Goal: Navigation & Orientation: Find specific page/section

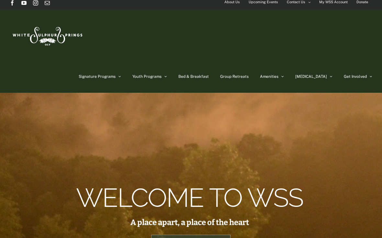
scroll to position [6, 0]
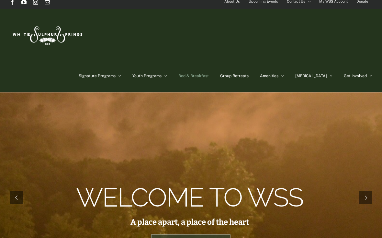
click at [209, 74] on span "Bed & Breakfast" at bounding box center [193, 76] width 30 height 4
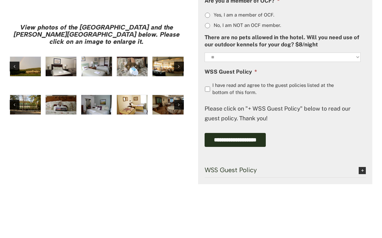
scroll to position [568, 0]
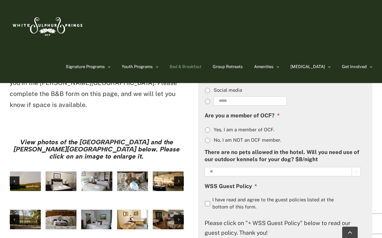
scroll to position [479, 0]
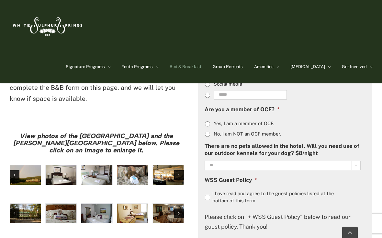
click at [29, 165] on img "large-heritage" at bounding box center [25, 174] width 31 height 19
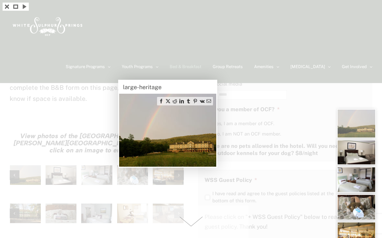
click at [189, 226] on span at bounding box center [191, 221] width 115 height 32
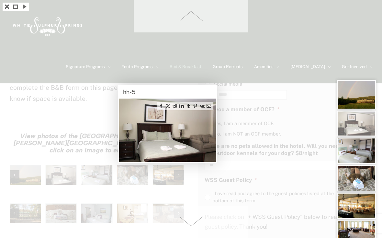
click at [187, 228] on span at bounding box center [191, 221] width 115 height 32
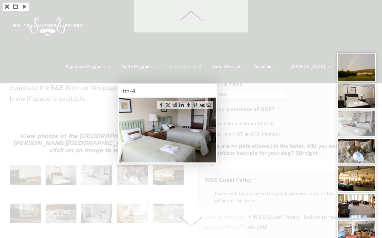
click at [187, 227] on span at bounding box center [191, 221] width 115 height 32
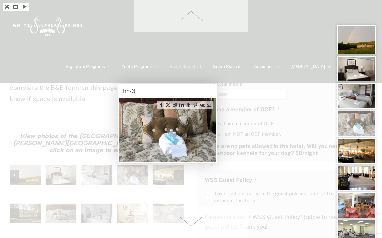
click at [187, 227] on span at bounding box center [191, 221] width 115 height 32
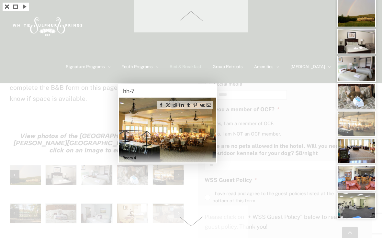
click at [188, 227] on span at bounding box center [191, 221] width 115 height 32
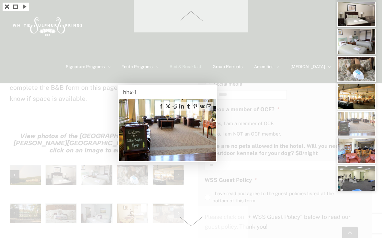
click at [190, 16] on span at bounding box center [191, 16] width 115 height 32
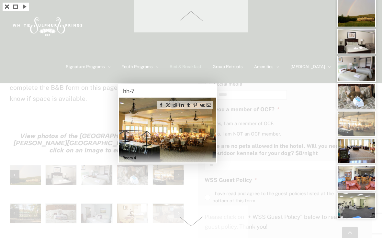
click at [183, 152] on div "Room 4" at bounding box center [167, 156] width 97 height 12
click at [127, 183] on div at bounding box center [191, 119] width 382 height 238
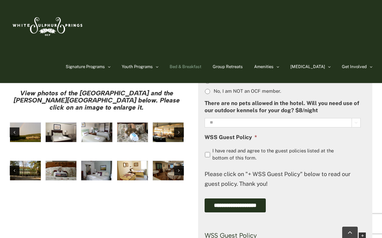
scroll to position [530, 0]
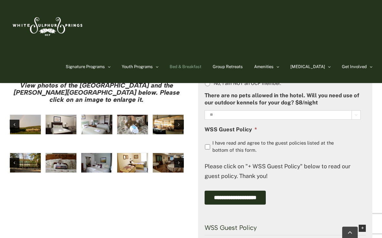
click at [28, 153] on img "Harrison House Exterior" at bounding box center [25, 162] width 31 height 19
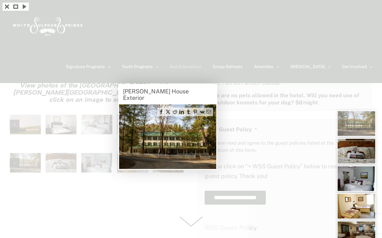
click at [188, 233] on span at bounding box center [191, 221] width 115 height 32
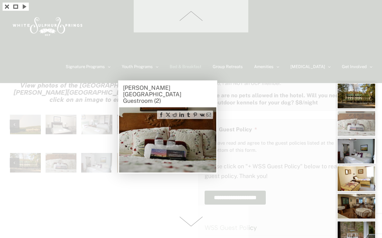
click at [188, 233] on span at bounding box center [191, 221] width 115 height 32
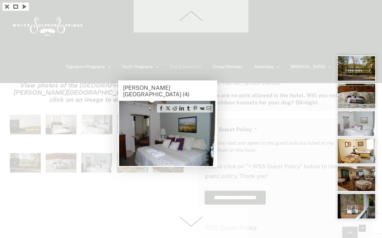
click at [188, 233] on span at bounding box center [191, 221] width 115 height 32
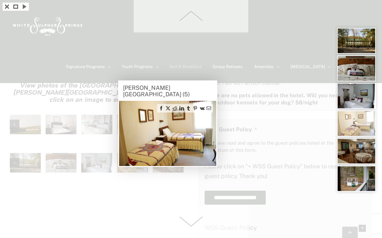
click at [187, 232] on span at bounding box center [191, 221] width 115 height 32
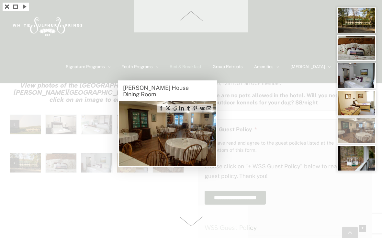
click at [187, 232] on span at bounding box center [191, 221] width 115 height 32
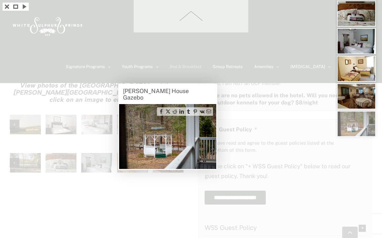
click at [187, 232] on div at bounding box center [191, 119] width 382 height 238
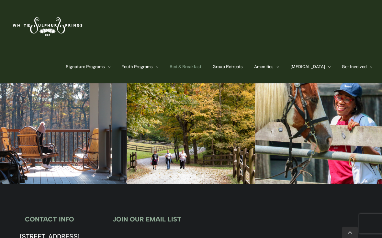
scroll to position [819, 0]
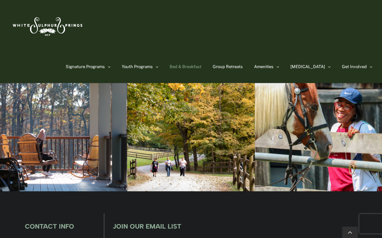
click at [82, 175] on div at bounding box center [63, 126] width 127 height 130
click at [190, 70] on link "Bed & Breakfast" at bounding box center [186, 67] width 32 height 32
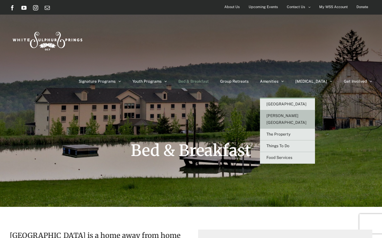
click at [294, 113] on span "[PERSON_NAME][GEOGRAPHIC_DATA]" at bounding box center [287, 118] width 40 height 11
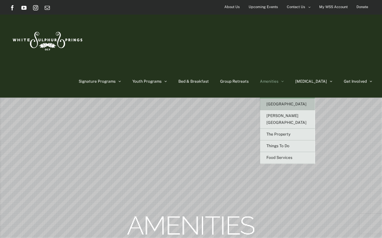
click at [297, 102] on span "[GEOGRAPHIC_DATA]" at bounding box center [287, 104] width 40 height 5
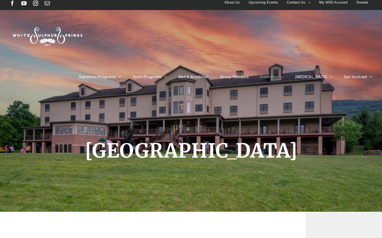
scroll to position [0, 0]
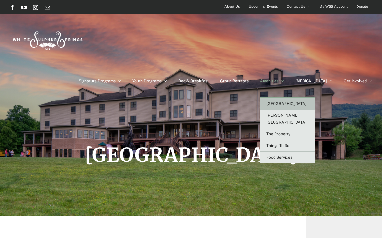
click at [284, 65] on link "Amenities" at bounding box center [272, 81] width 24 height 32
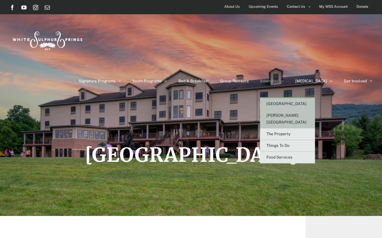
click at [305, 113] on span "[PERSON_NAME][GEOGRAPHIC_DATA]" at bounding box center [287, 118] width 40 height 11
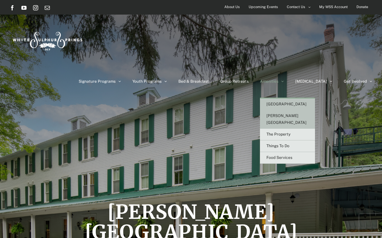
click at [298, 102] on span "[GEOGRAPHIC_DATA]" at bounding box center [287, 104] width 40 height 5
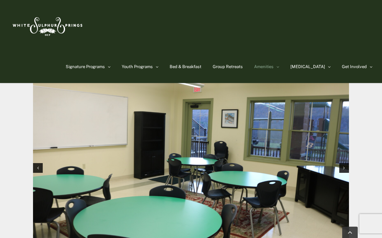
scroll to position [571, 0]
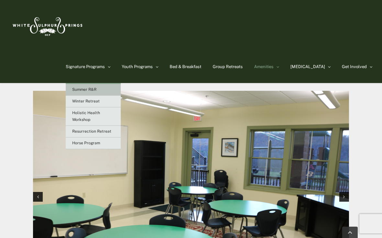
click at [96, 91] on span "Summer R&R" at bounding box center [84, 89] width 24 height 5
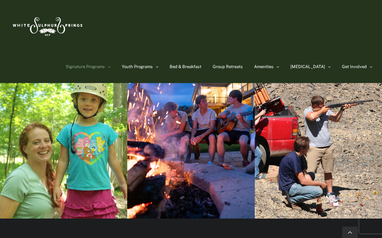
scroll to position [2084, 0]
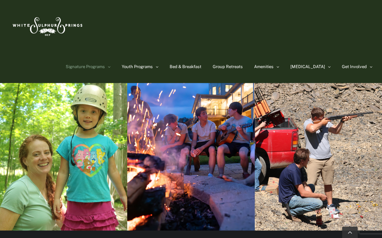
click at [234, 152] on div at bounding box center [190, 156] width 127 height 150
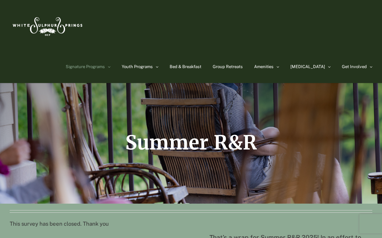
scroll to position [0, 0]
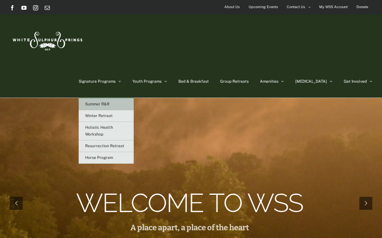
click at [134, 98] on link "Summer R&R" at bounding box center [106, 104] width 55 height 12
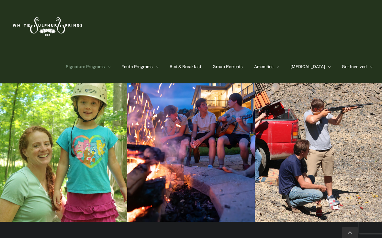
scroll to position [2071, 0]
